Goal: Information Seeking & Learning: Learn about a topic

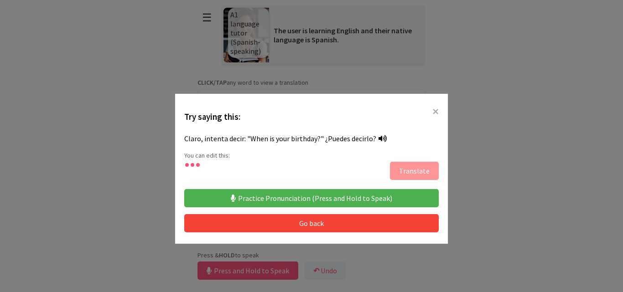
click at [432, 112] on span "×" at bounding box center [435, 111] width 6 height 16
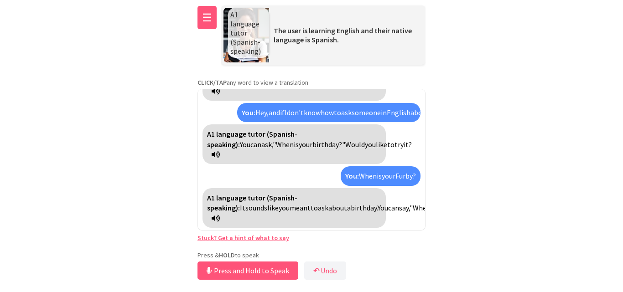
click at [204, 17] on button "☰" at bounding box center [206, 17] width 19 height 23
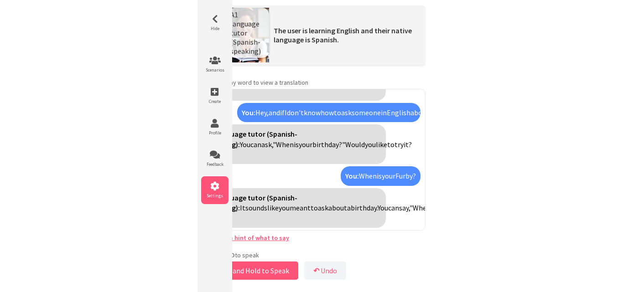
click at [218, 183] on icon at bounding box center [214, 186] width 27 height 9
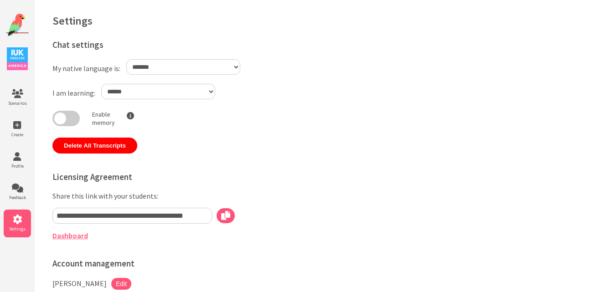
select select "**"
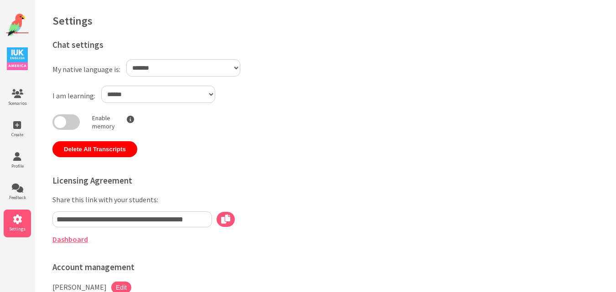
scroll to position [104, 0]
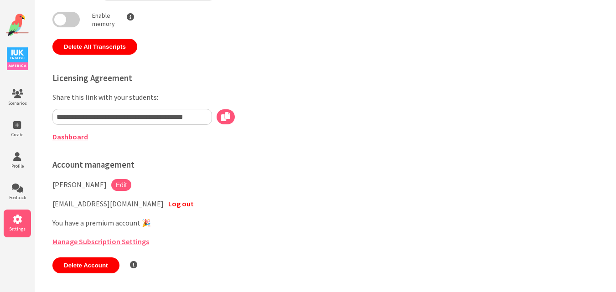
click at [67, 138] on link "Dashboard" at bounding box center [70, 136] width 36 height 9
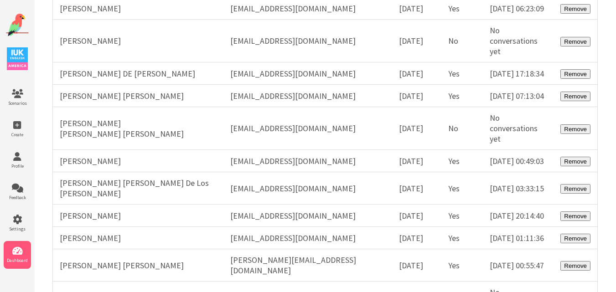
scroll to position [5594, 0]
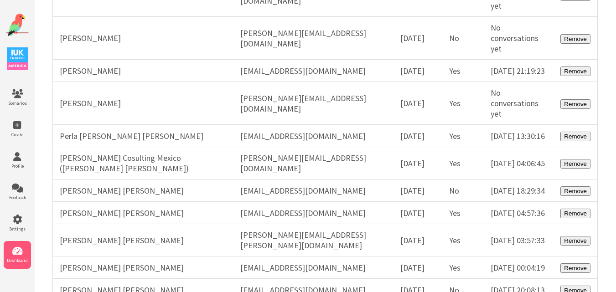
scroll to position [27621, 0]
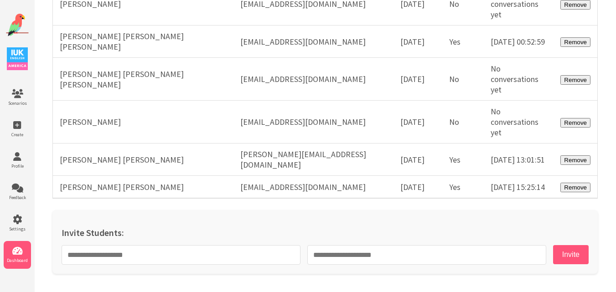
click at [20, 31] on img at bounding box center [17, 25] width 23 height 23
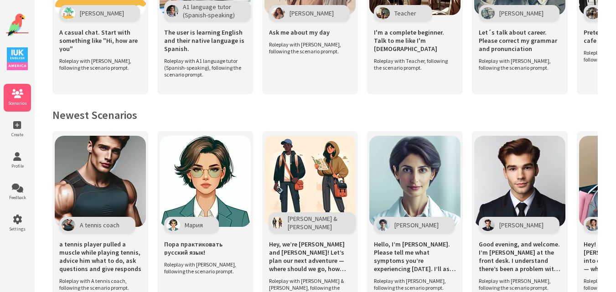
scroll to position [166, 0]
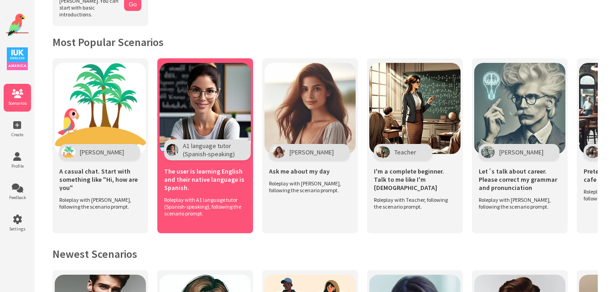
click at [227, 116] on img at bounding box center [205, 108] width 91 height 91
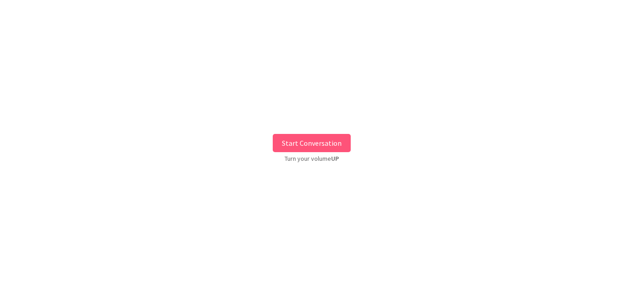
click at [310, 142] on button "Start Conversation" at bounding box center [312, 143] width 78 height 18
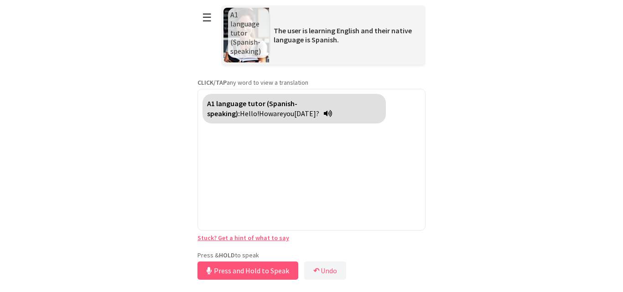
click at [246, 247] on div "**********" at bounding box center [311, 141] width 228 height 282
click at [248, 267] on button "Release to Stop Speaking" at bounding box center [246, 271] width 98 height 18
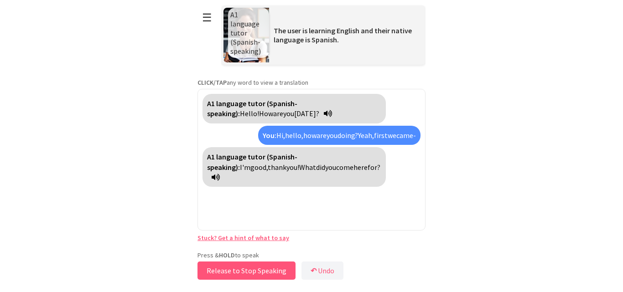
click at [221, 270] on button "Release to Stop Speaking" at bounding box center [246, 271] width 98 height 18
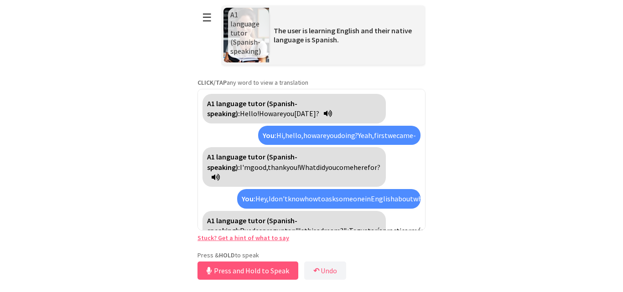
scroll to position [23, 0]
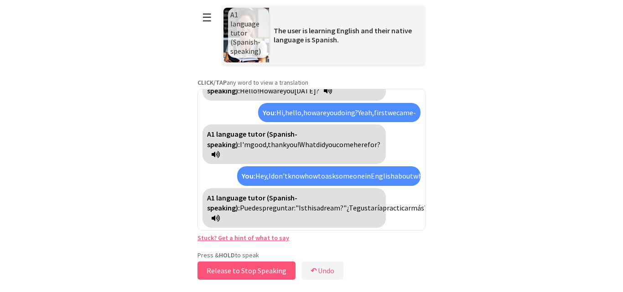
click at [221, 270] on button "Release to Stop Speaking" at bounding box center [246, 271] width 98 height 18
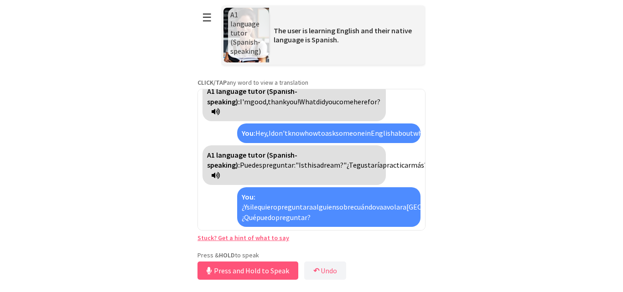
scroll to position [97, 0]
